Goal: Check status: Check status

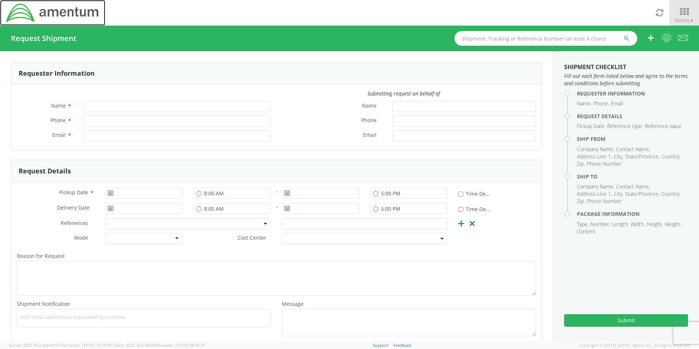
click at [28, 15] on img at bounding box center [52, 13] width 94 height 20
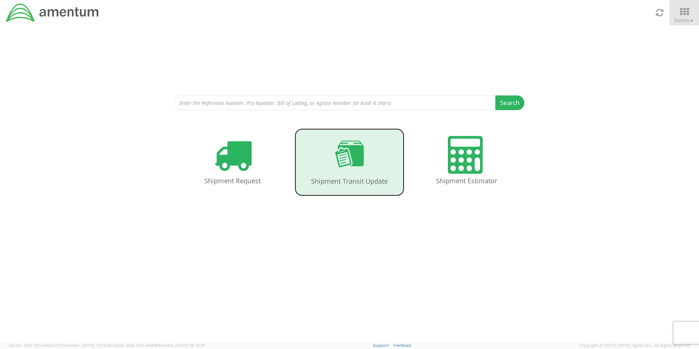
click at [362, 161] on use at bounding box center [349, 153] width 29 height 27
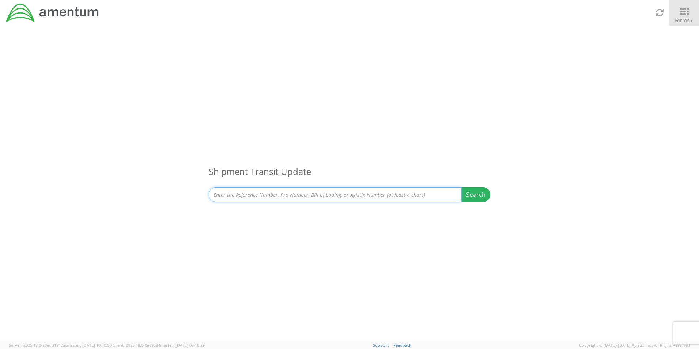
click at [322, 191] on input at bounding box center [335, 194] width 253 height 15
paste input "7073213405"
type input "7073213405"
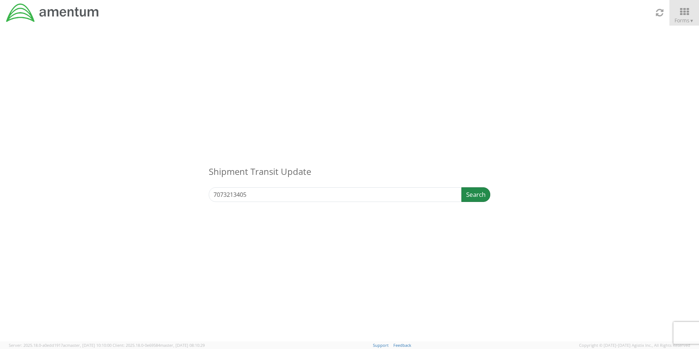
click at [470, 199] on button "Search" at bounding box center [475, 194] width 29 height 15
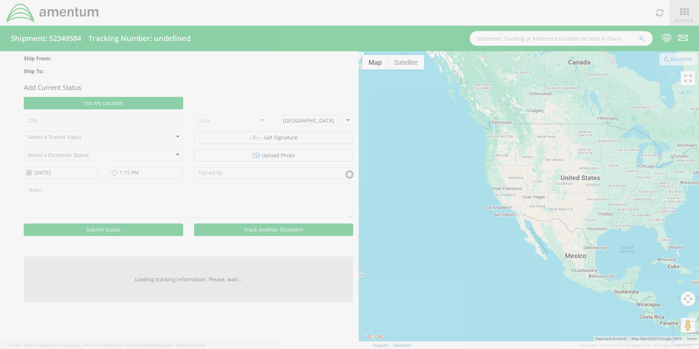
type input "V.CARAVAI"
